Goal: Information Seeking & Learning: Compare options

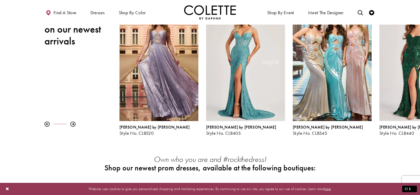
scroll to position [52, 0]
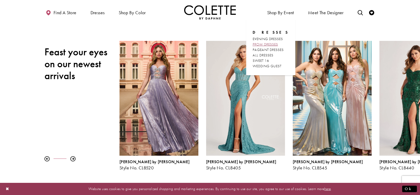
click at [270, 44] on span "PROM DRESSES" at bounding box center [265, 44] width 25 height 5
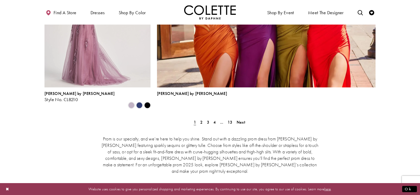
scroll to position [1112, 0]
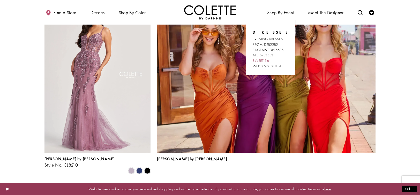
click at [269, 61] on span "SWEET 16" at bounding box center [261, 60] width 17 height 5
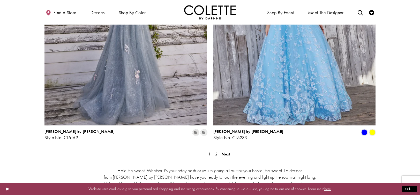
scroll to position [982, 0]
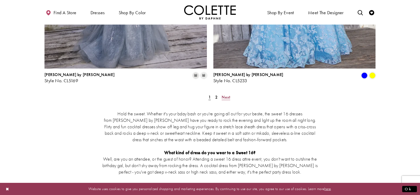
click at [229, 94] on span "Next" at bounding box center [226, 96] width 9 height 5
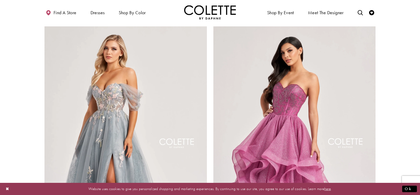
scroll to position [597, 0]
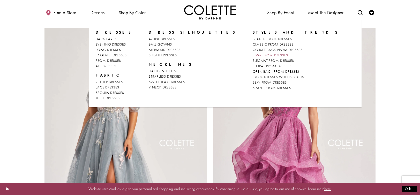
click at [253, 55] on span "EDGY PROM DRESSES" at bounding box center [270, 55] width 35 height 5
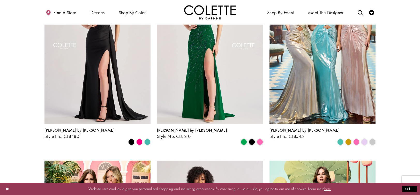
scroll to position [78, 0]
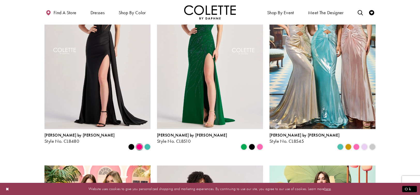
click at [141, 144] on span "Product List" at bounding box center [139, 147] width 6 height 6
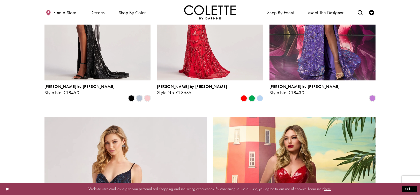
scroll to position [620, 0]
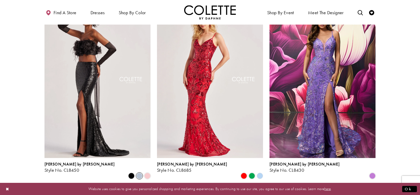
click at [137, 173] on span "Product List" at bounding box center [139, 176] width 6 height 6
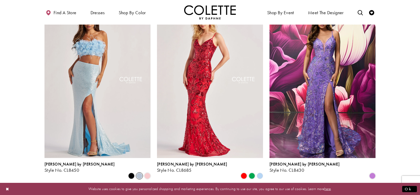
scroll to position [595, 0]
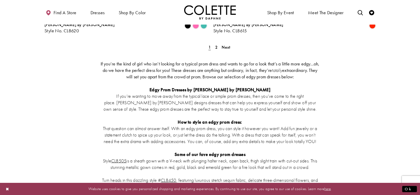
scroll to position [982, 0]
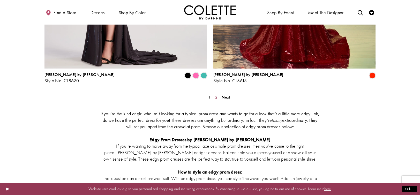
click at [214, 93] on link "2" at bounding box center [216, 96] width 5 height 7
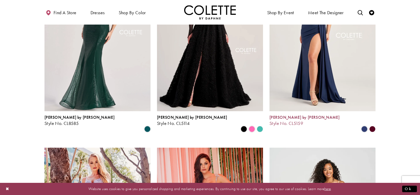
scroll to position [286, 0]
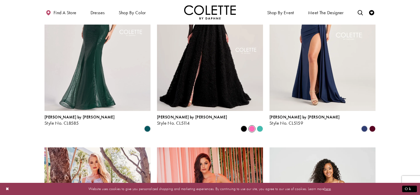
click at [251, 126] on span "Product List" at bounding box center [252, 129] width 6 height 6
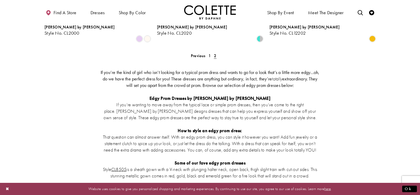
scroll to position [648, 0]
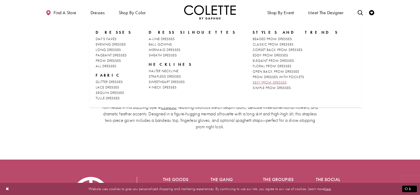
click at [253, 82] on span "SEXY PROM DRESSES" at bounding box center [270, 82] width 34 height 5
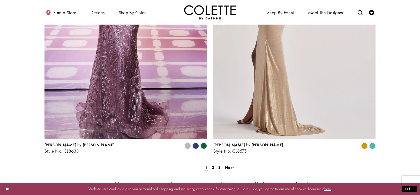
scroll to position [982, 0]
